Goal: Ask a question

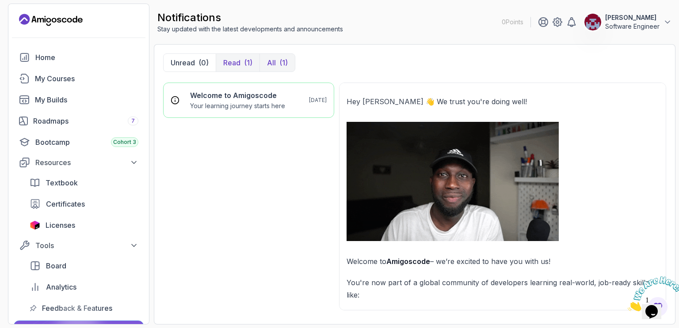
scroll to position [603, 0]
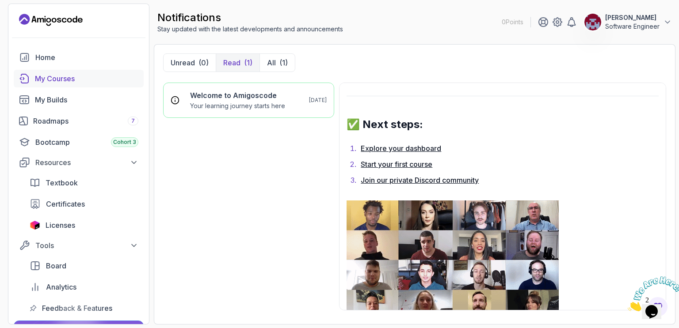
click at [57, 75] on div "My Courses" at bounding box center [86, 78] width 103 height 11
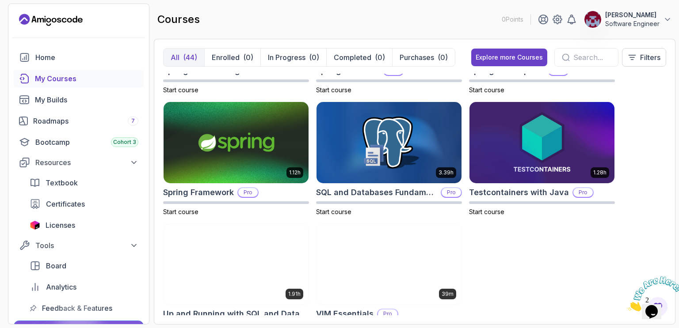
scroll to position [1589, 0]
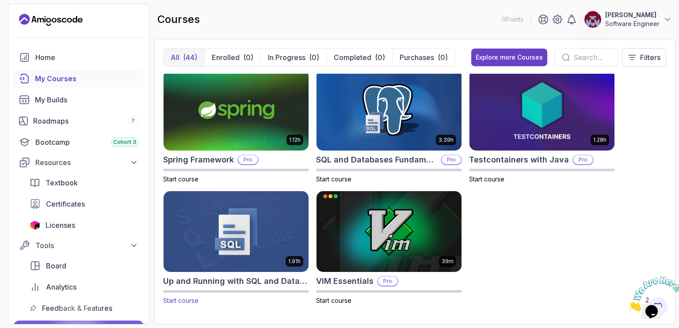
click at [231, 224] on img at bounding box center [236, 231] width 152 height 85
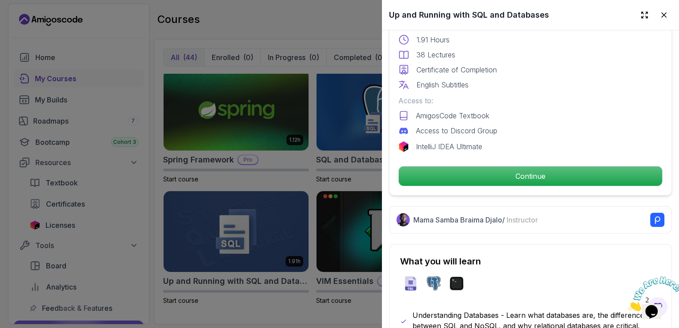
scroll to position [398, 0]
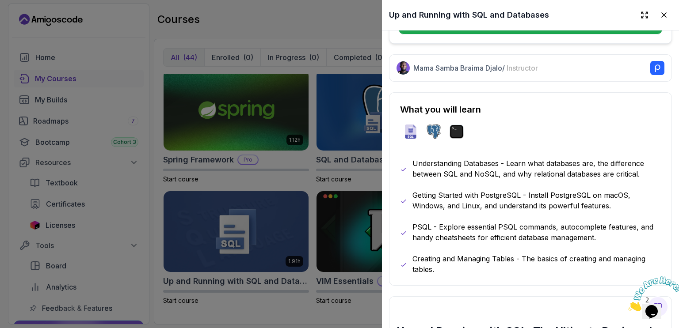
click at [304, 171] on div at bounding box center [339, 164] width 679 height 328
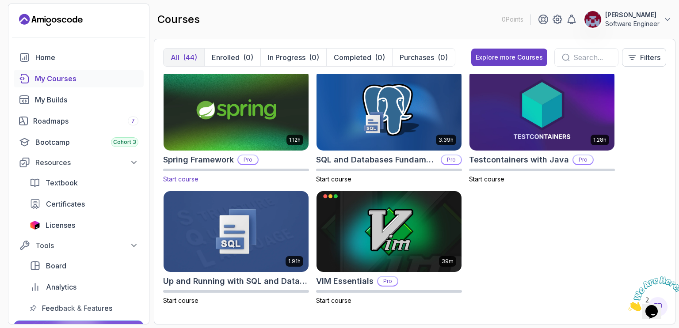
click at [248, 129] on img at bounding box center [236, 110] width 152 height 85
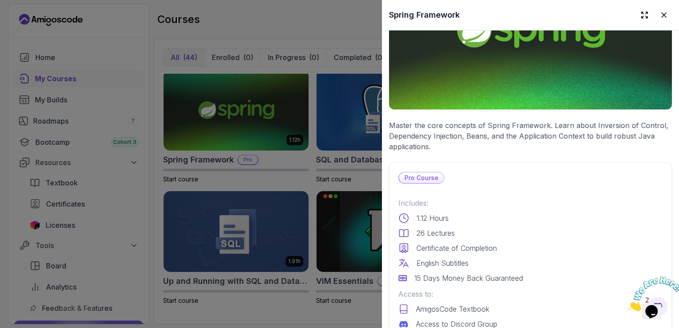
scroll to position [88, 0]
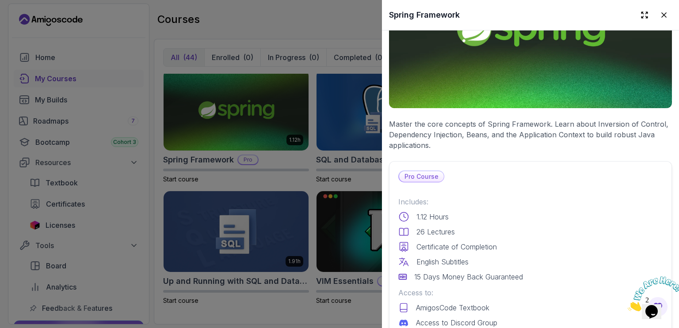
click at [336, 125] on div at bounding box center [339, 164] width 679 height 328
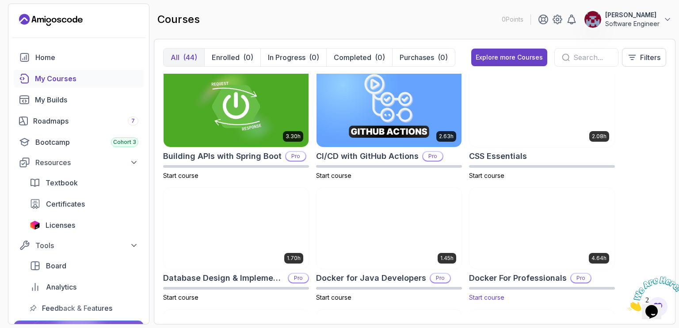
scroll to position [0, 0]
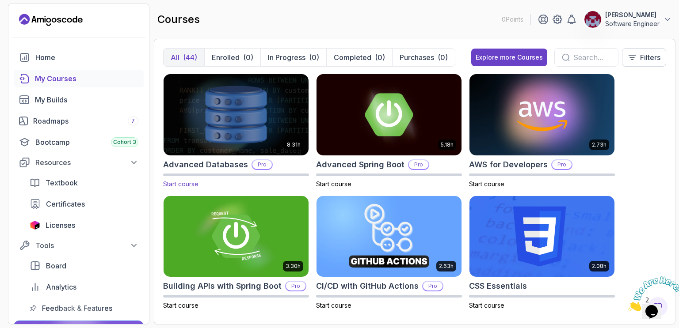
click at [231, 120] on img at bounding box center [236, 114] width 152 height 85
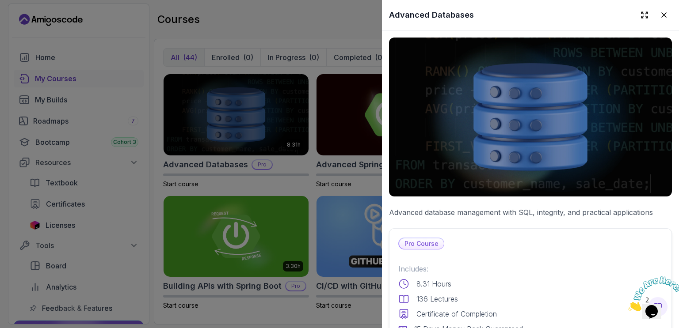
click at [302, 109] on div at bounding box center [339, 164] width 679 height 328
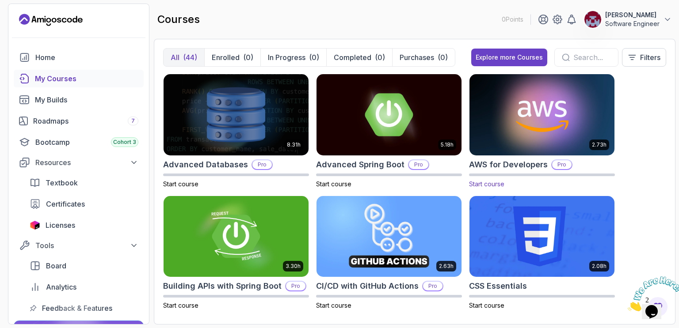
click at [505, 109] on img at bounding box center [542, 114] width 152 height 85
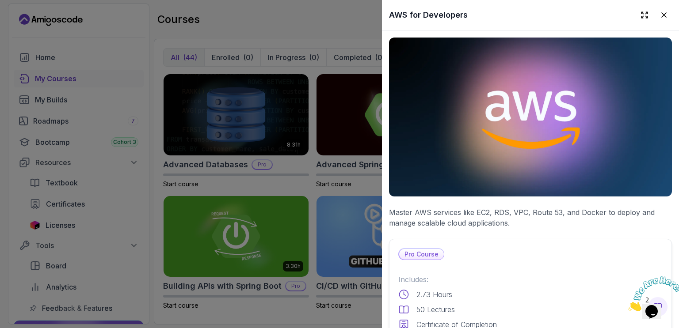
scroll to position [44, 0]
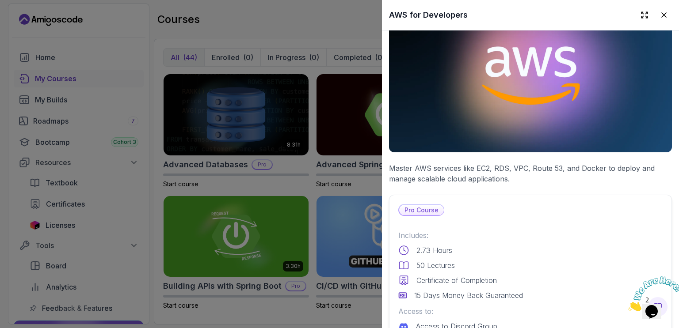
click at [330, 90] on div at bounding box center [339, 164] width 679 height 328
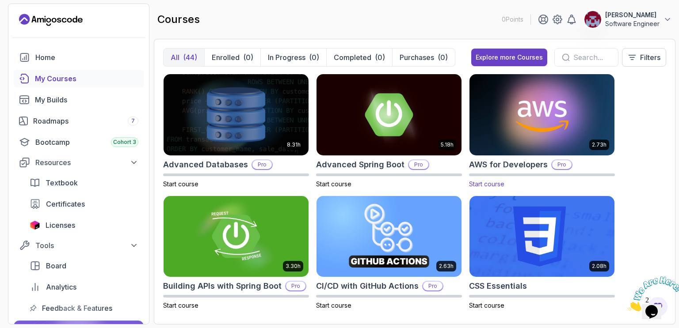
click at [493, 125] on img at bounding box center [542, 114] width 152 height 85
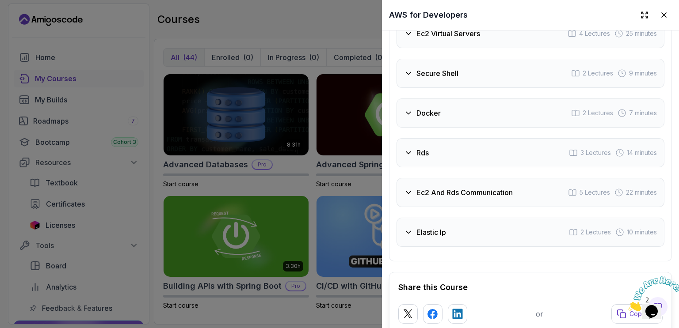
scroll to position [1744, 0]
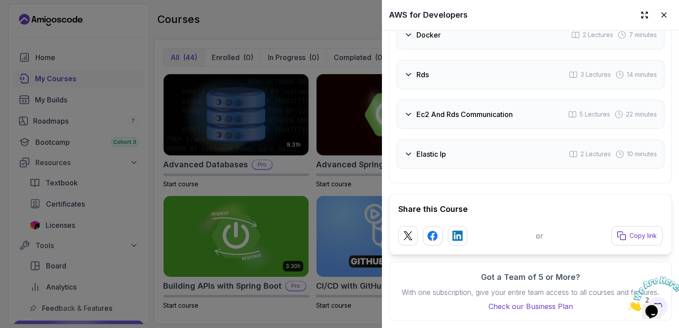
click at [307, 108] on div at bounding box center [339, 164] width 679 height 328
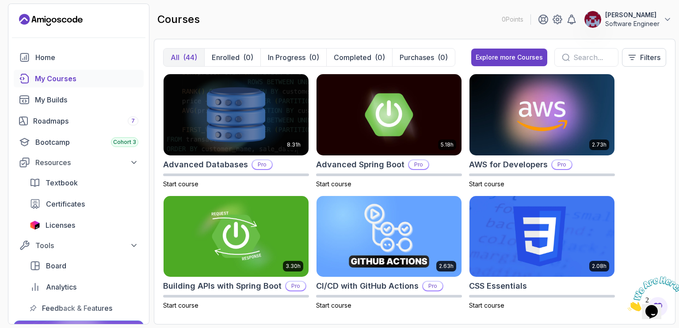
click at [660, 302] on img at bounding box center [655, 294] width 55 height 35
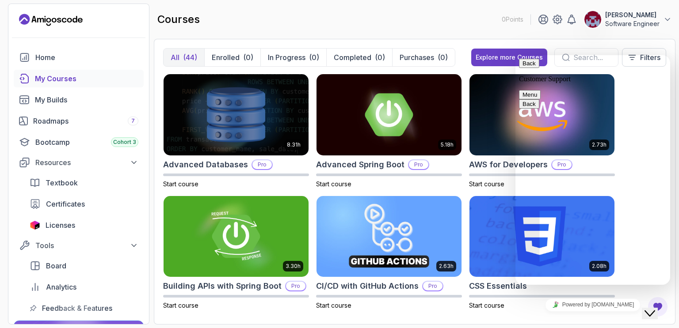
click at [516, 55] on textarea at bounding box center [516, 55] width 0 height 0
type textarea "I want to start learning but my lifetime subscription seems not been active!"
click at [516, 55] on div "Rate this chat Insert emoji" at bounding box center [516, 55] width 0 height 0
click at [516, 55] on textarea at bounding box center [516, 55] width 0 height 0
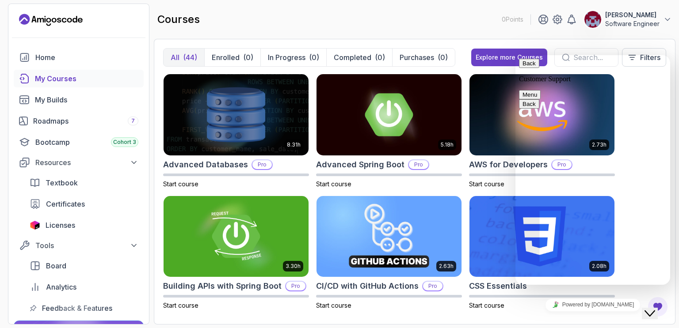
paste textarea "My lifetime subscription seems to be inactive, and I'd like to start learning."
type textarea "My lifetime subscription seems to be inactive, and I'd like to start learning."
click at [532, 68] on button "Back" at bounding box center [529, 63] width 20 height 9
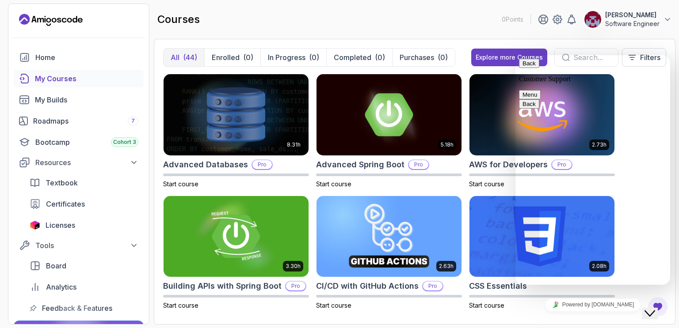
click at [516, 55] on textarea at bounding box center [516, 55] width 0 height 0
type textarea "My email is : [EMAIL_ADDRESS][DOMAIN_NAME]"
click at [74, 102] on div "My Builds" at bounding box center [86, 100] width 103 height 11
